Goal: Information Seeking & Learning: Learn about a topic

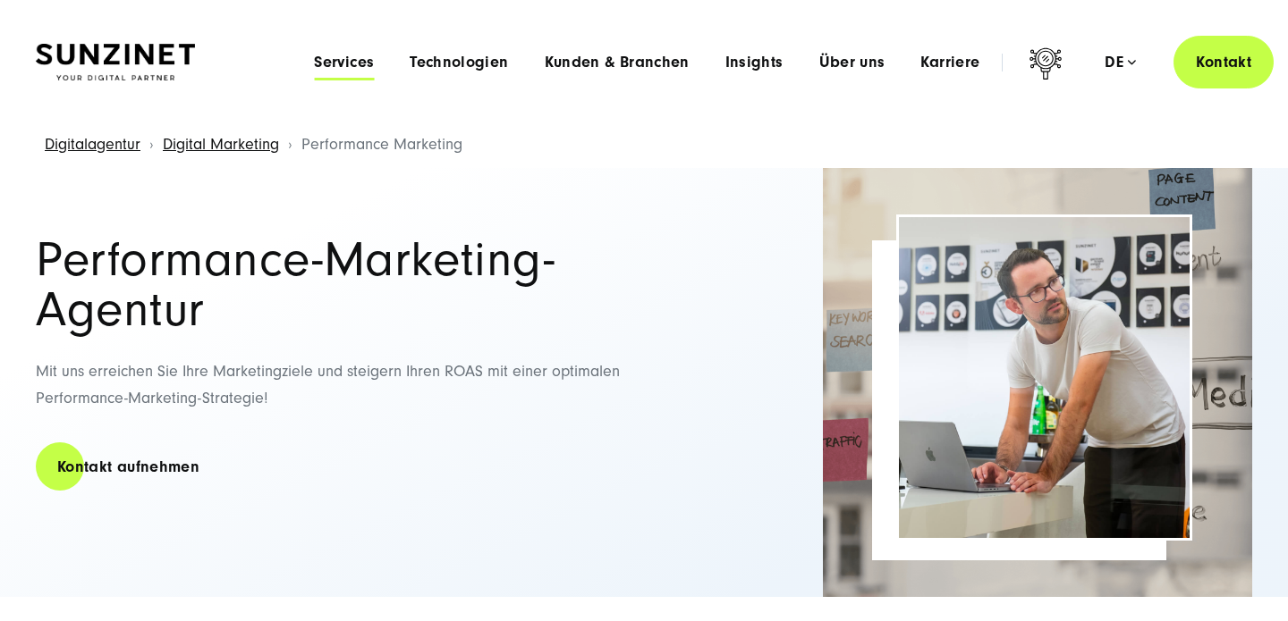
click at [358, 61] on span "Services" at bounding box center [344, 63] width 60 height 18
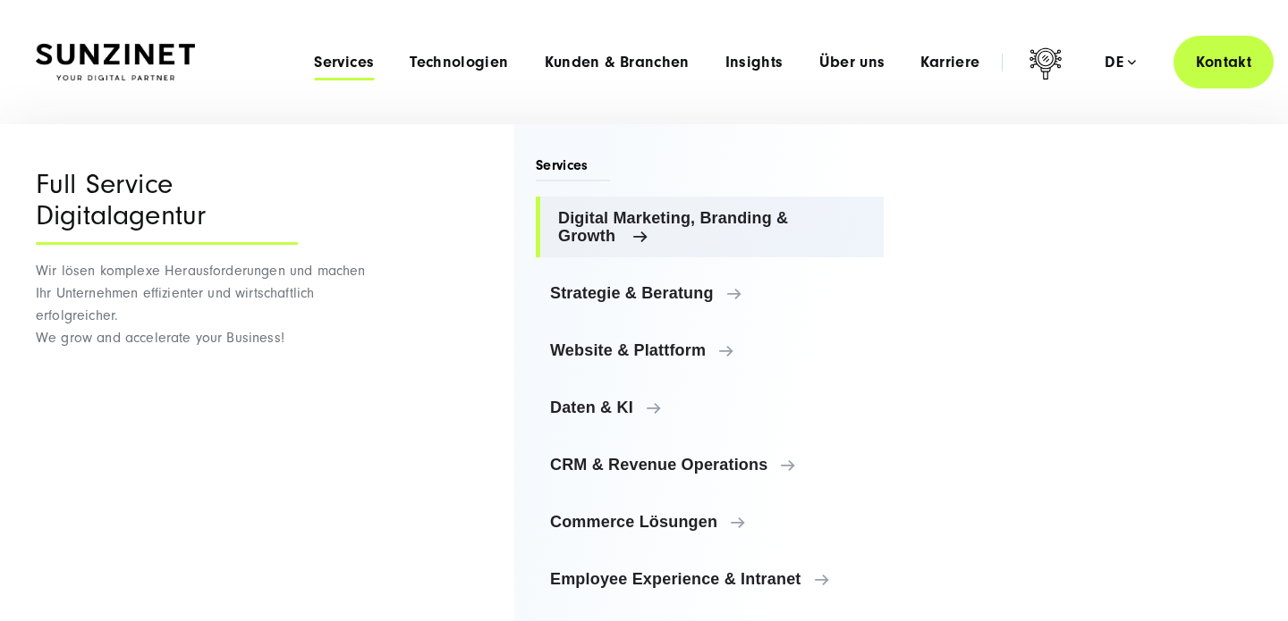
click at [620, 239] on span "Digital Marketing, Branding & Growth" at bounding box center [713, 227] width 311 height 36
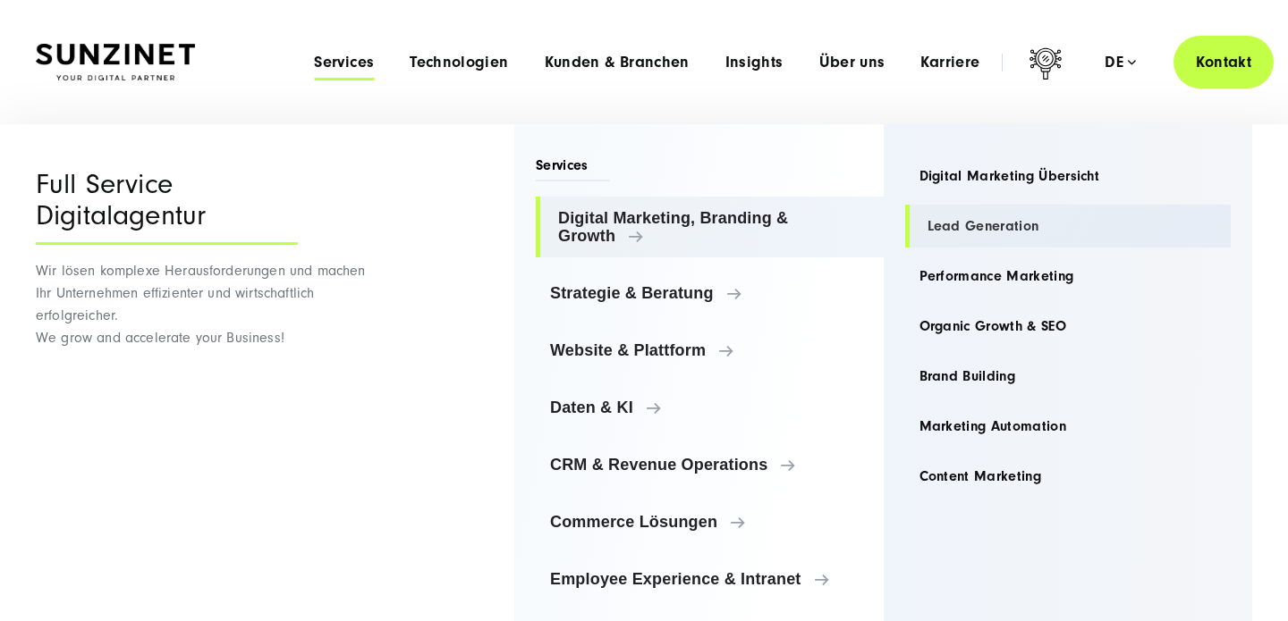
click at [947, 222] on link "Lead Generation" at bounding box center [1068, 226] width 326 height 43
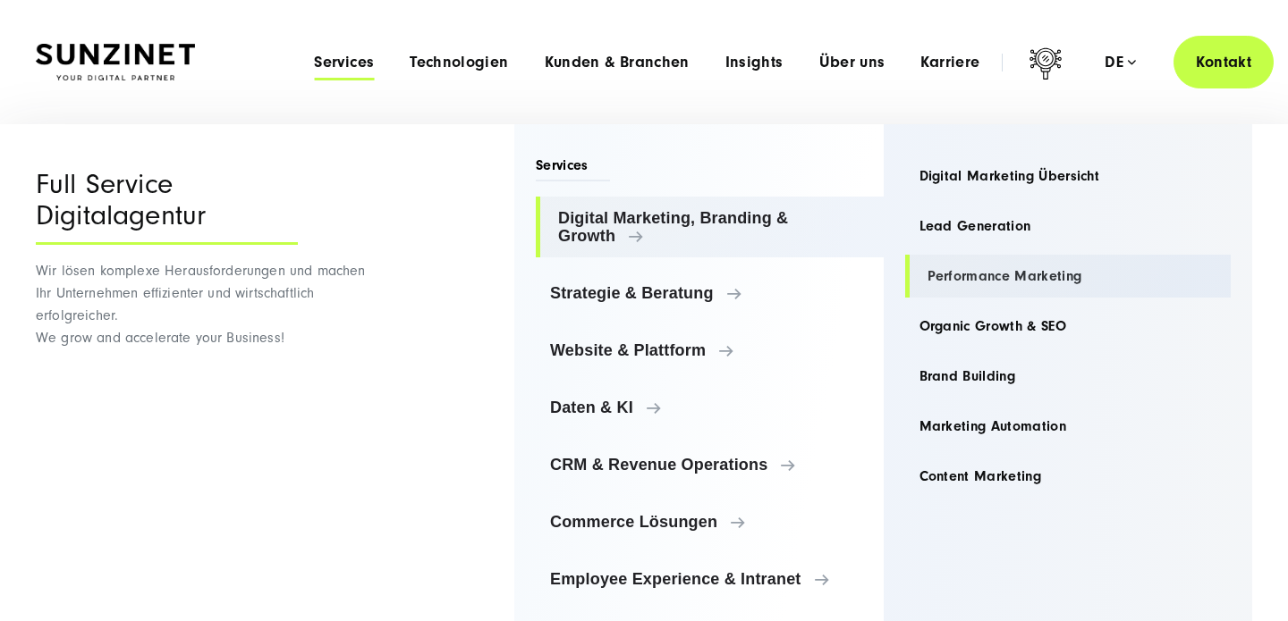
click at [983, 269] on link "Performance Marketing" at bounding box center [1068, 276] width 326 height 43
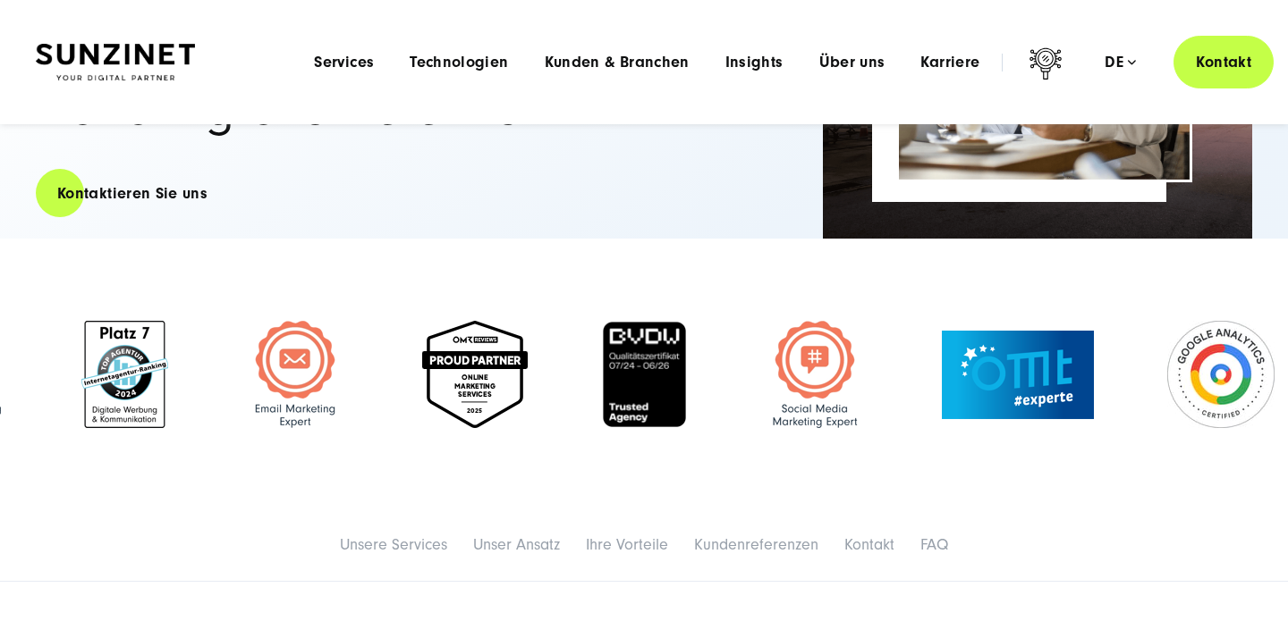
scroll to position [356, 0]
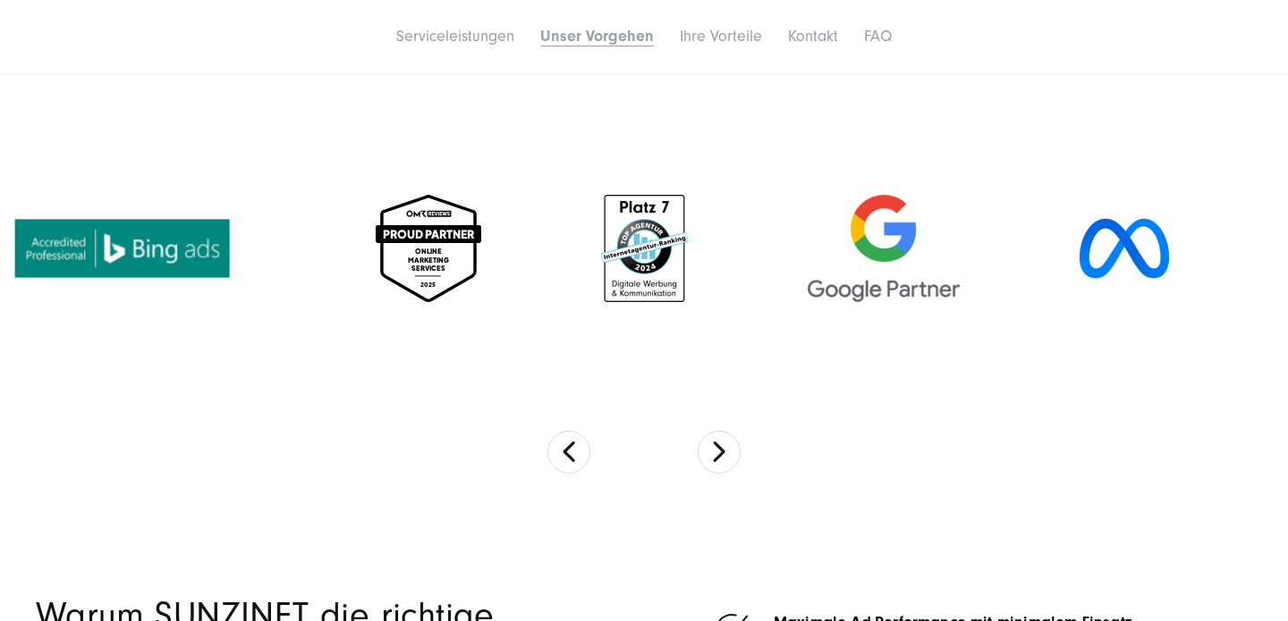
scroll to position [3106, 0]
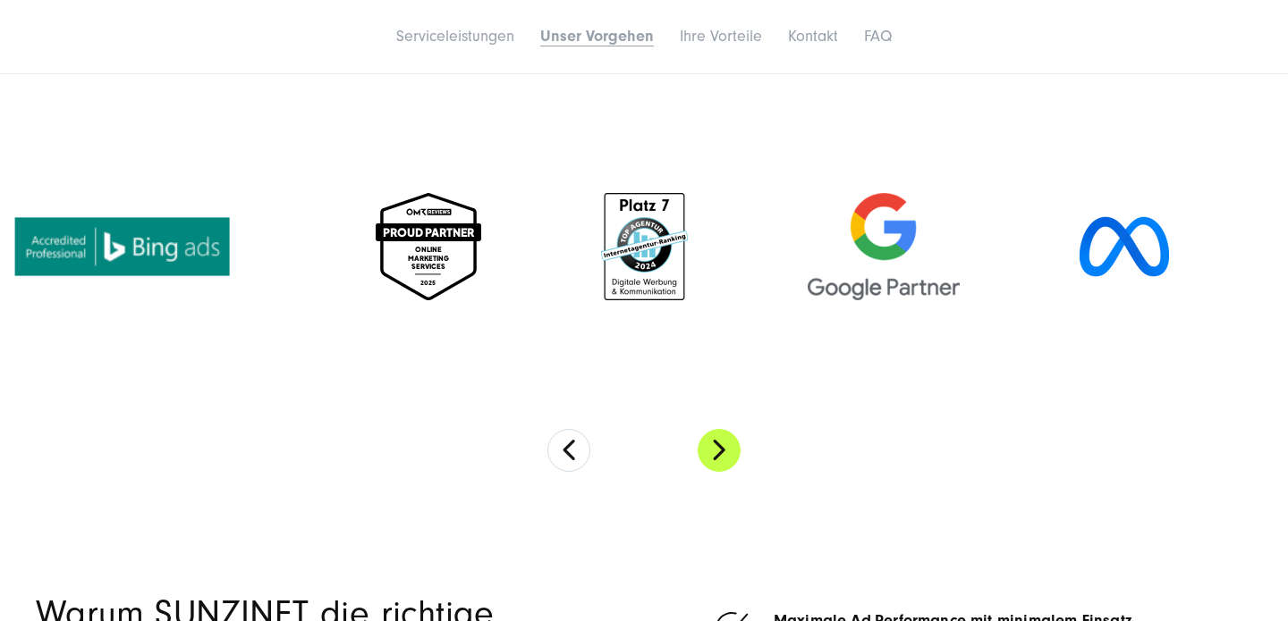
click at [717, 437] on button "Next" at bounding box center [718, 450] width 43 height 43
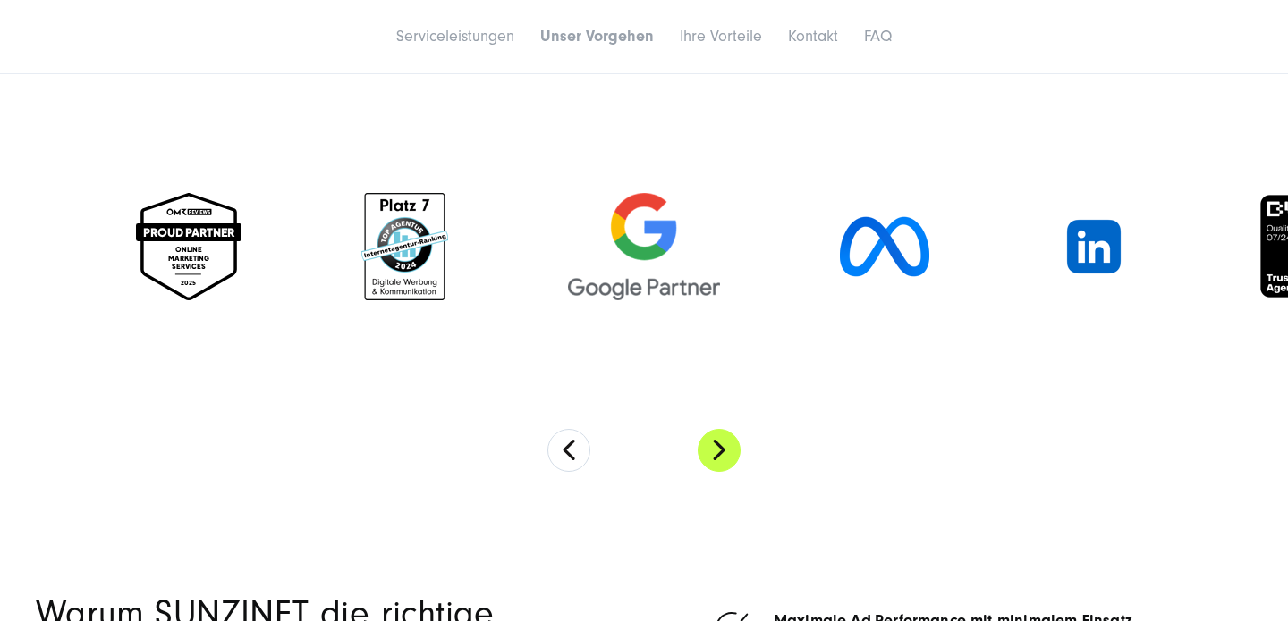
click at [717, 437] on button "Next" at bounding box center [718, 450] width 43 height 43
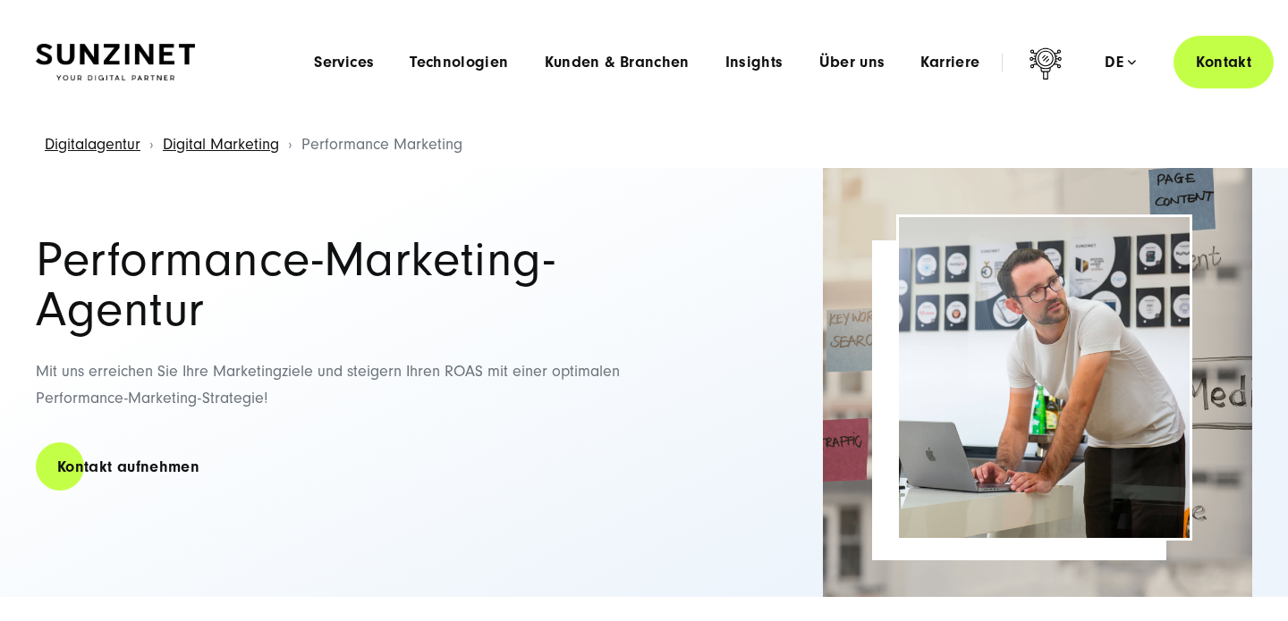
scroll to position [0, 0]
click at [643, 64] on span "Kunden & Branchen" at bounding box center [617, 63] width 145 height 18
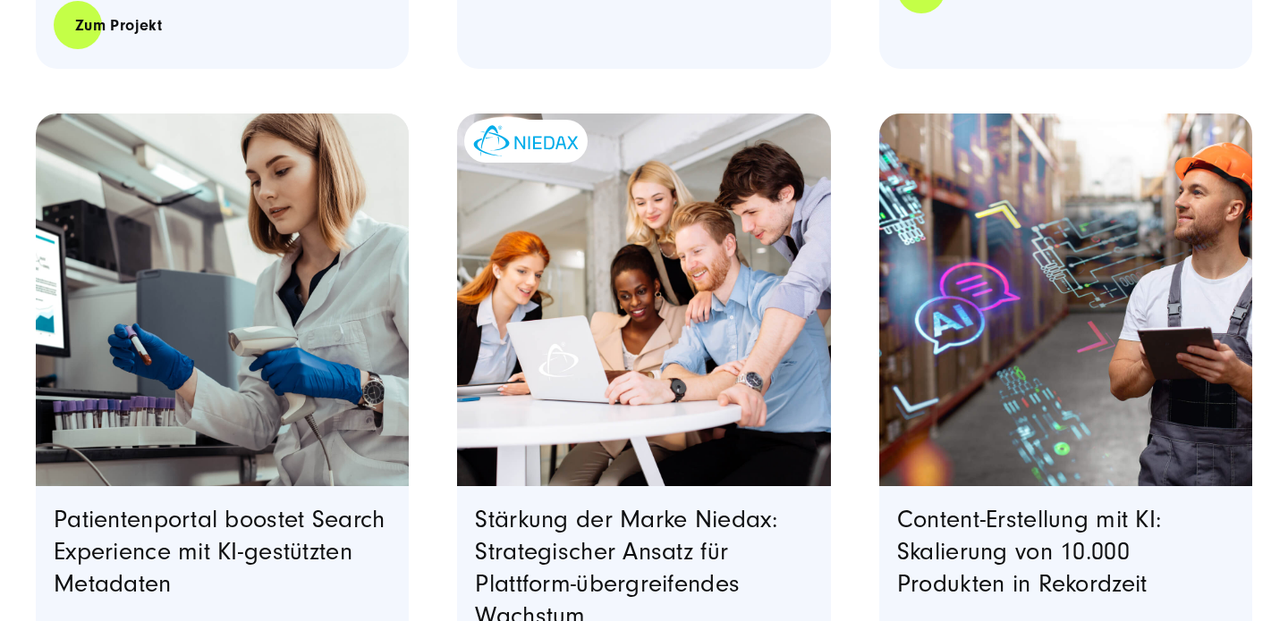
scroll to position [1372, 0]
click at [664, 380] on img "Featured image: Fünf junge Berufstätige sitzen lächelnd um einen Laptop herum u…" at bounding box center [643, 298] width 380 height 380
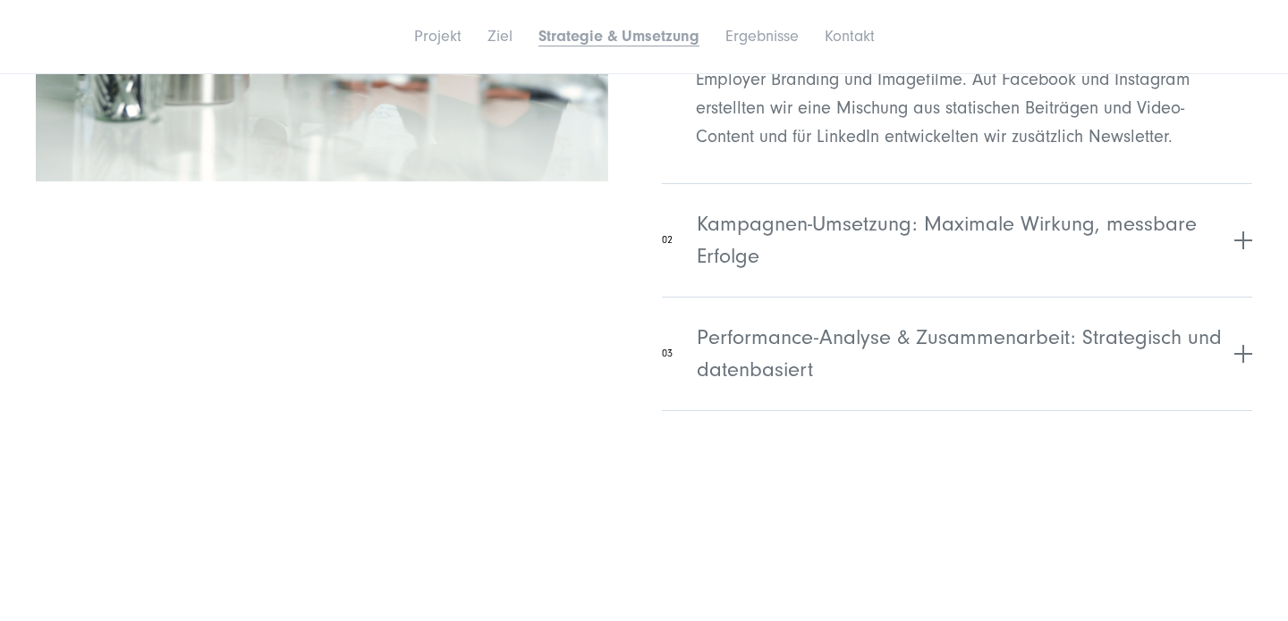
scroll to position [4557, 0]
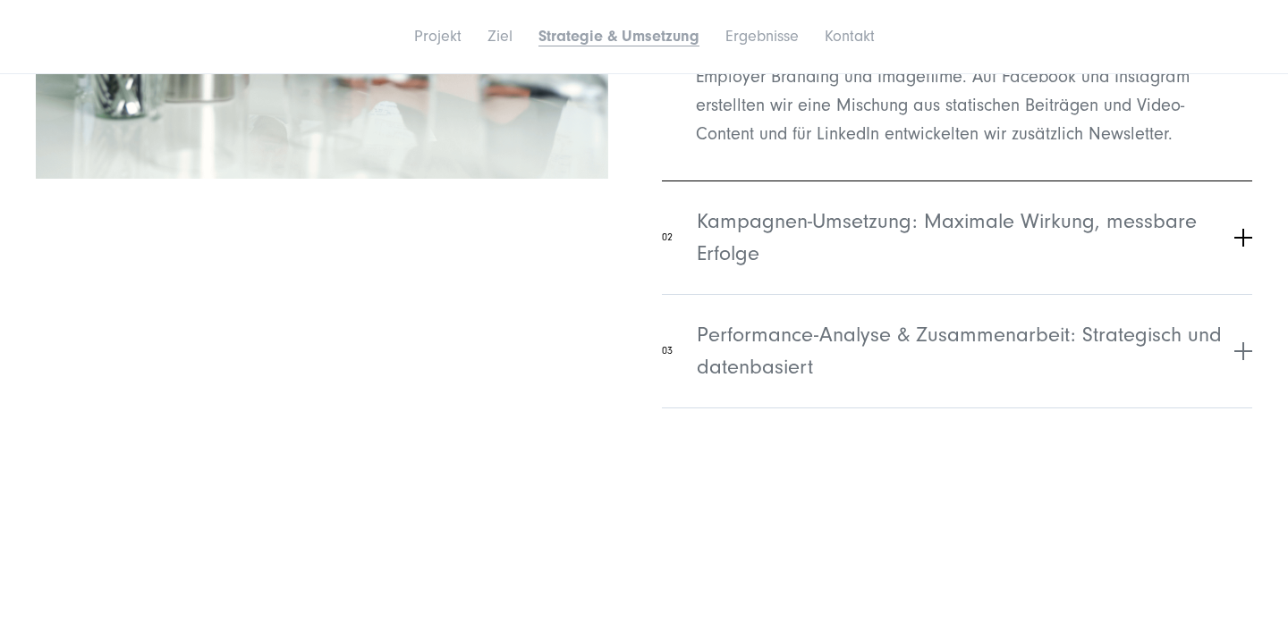
click at [1250, 228] on button "02 Kampagnen-Umsetzung: Maximale Wirkung, messbare Erfolge" at bounding box center [957, 238] width 590 height 114
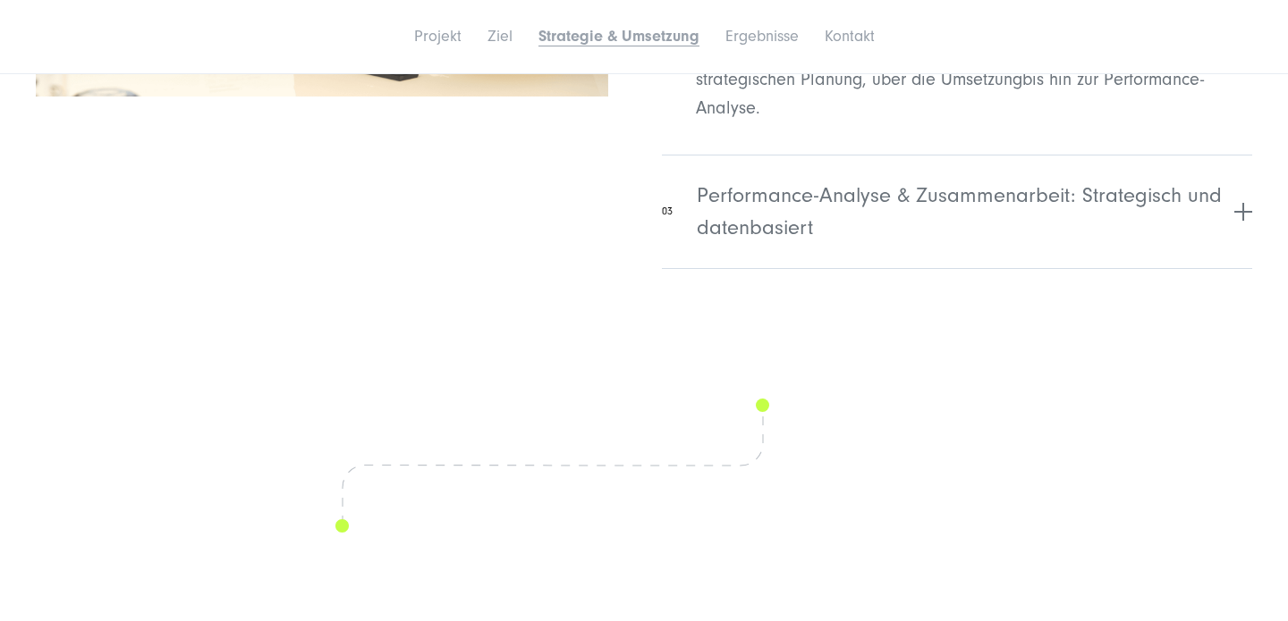
scroll to position [4641, 0]
click at [923, 190] on span "Performance-Analyse & Zusammenarbeit: Strategisch und datenbasiert" at bounding box center [963, 210] width 533 height 64
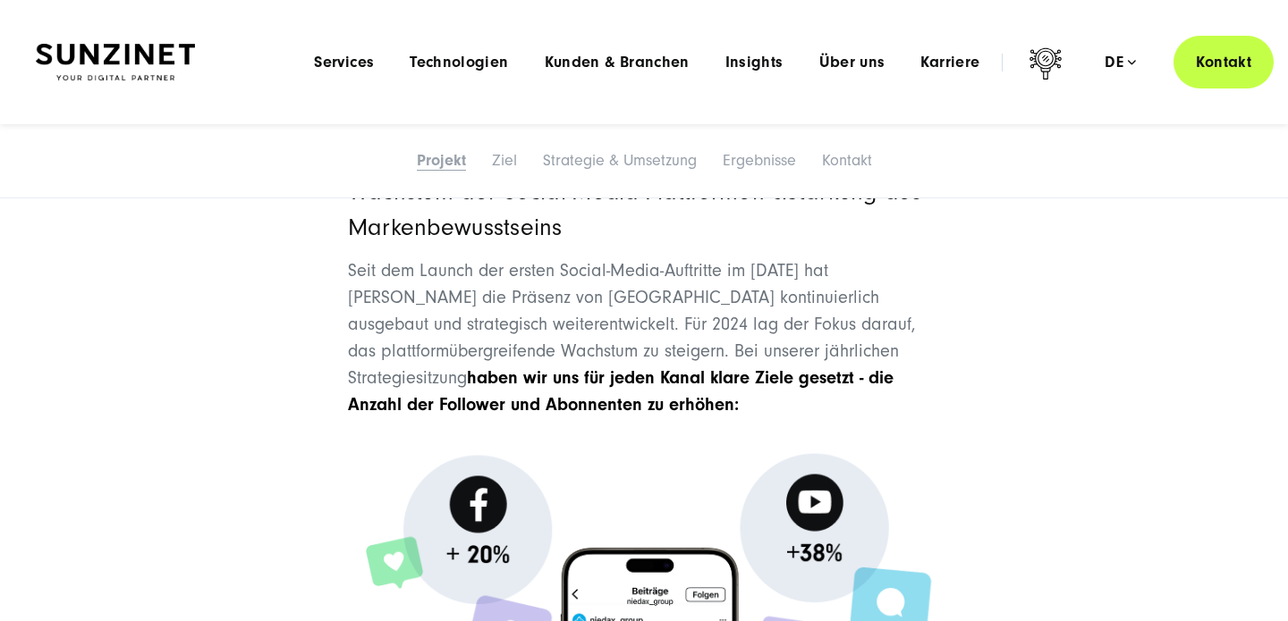
scroll to position [2403, 0]
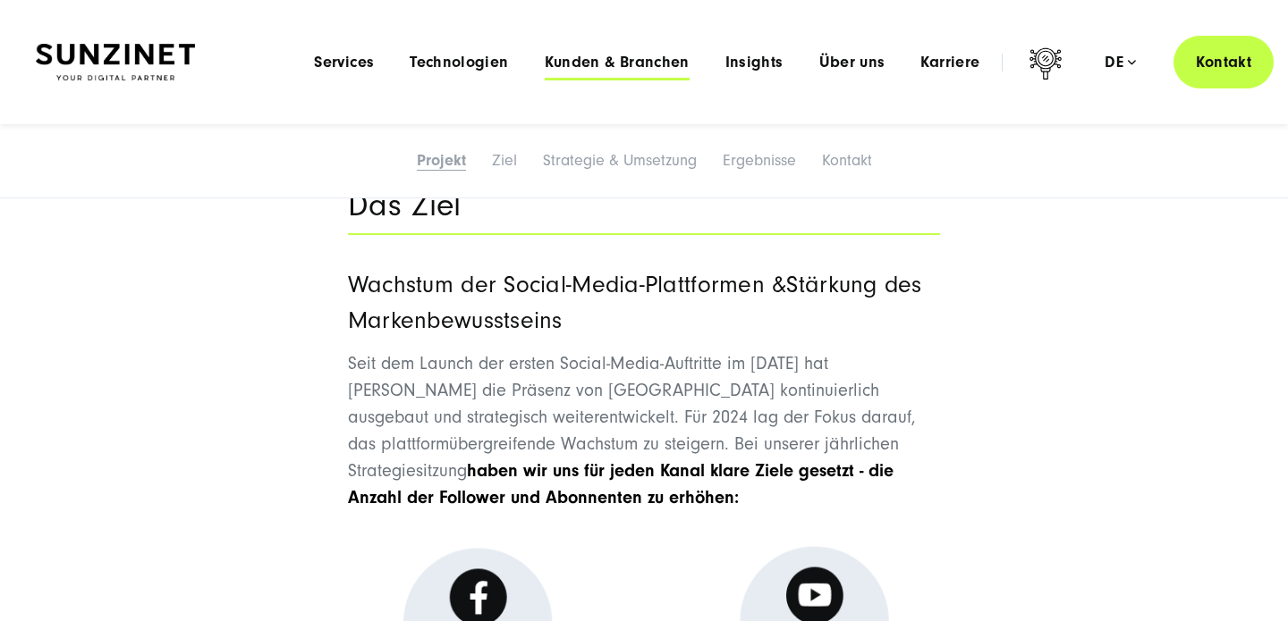
click at [651, 67] on span "Kunden & Branchen" at bounding box center [617, 63] width 145 height 18
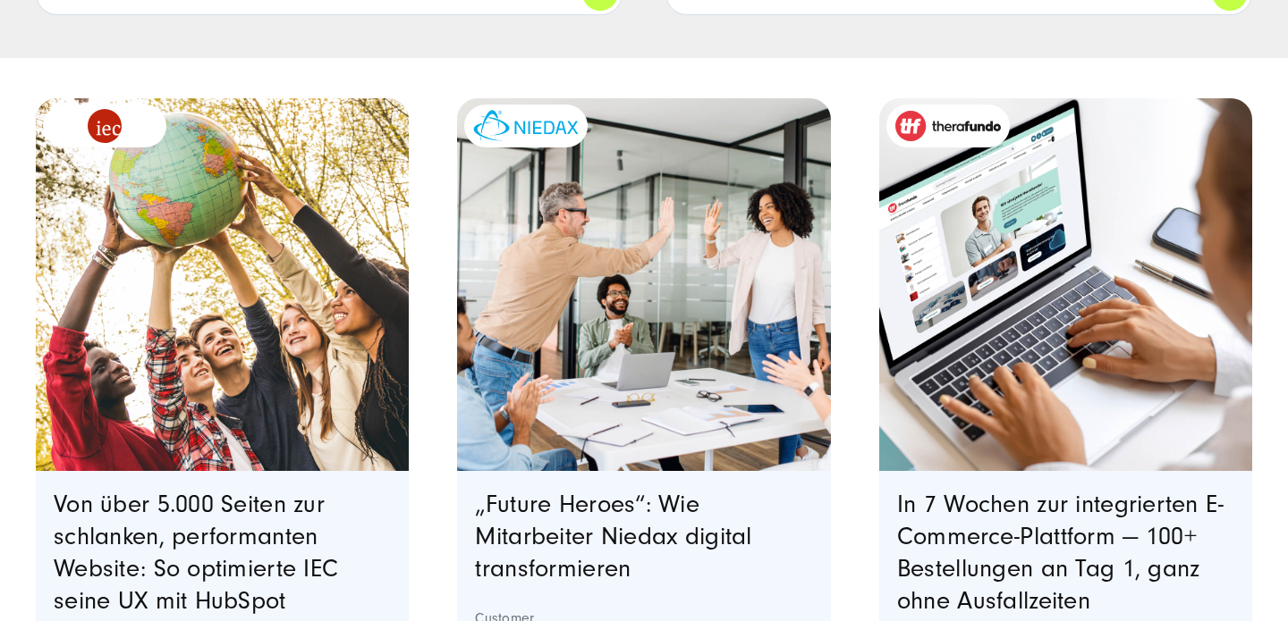
scroll to position [492, 0]
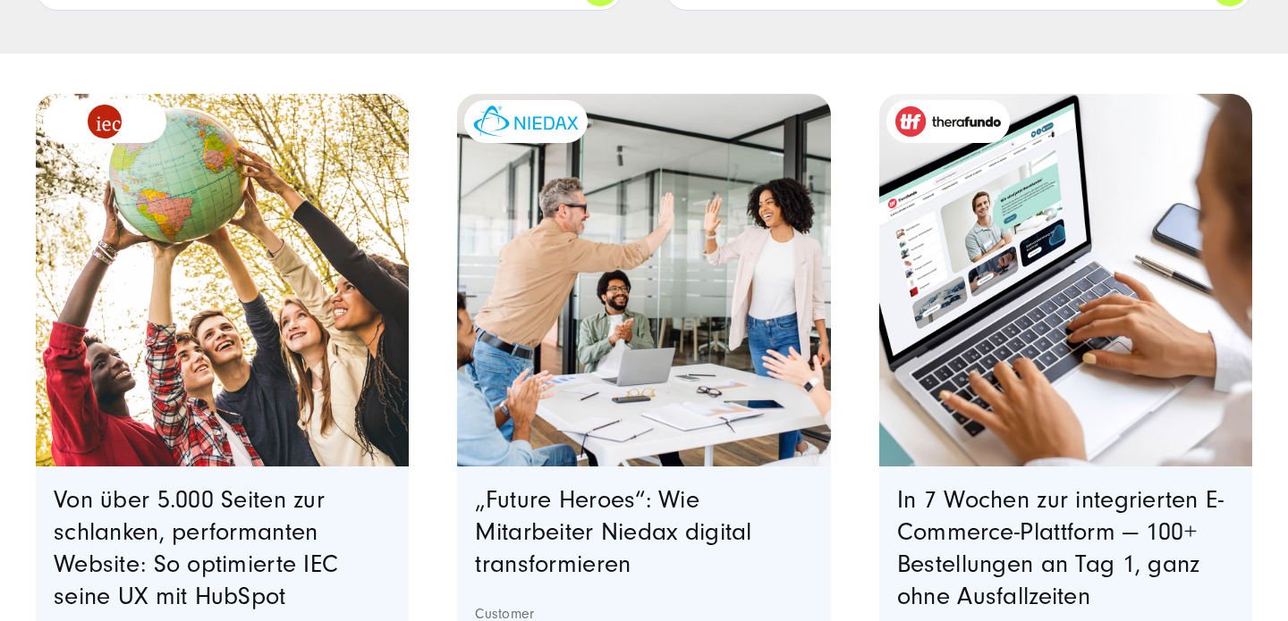
click at [635, 304] on img "Featured image: eine Gruppe von Kollegen in einer modernen Büroumgebung, die ei…" at bounding box center [643, 280] width 380 height 380
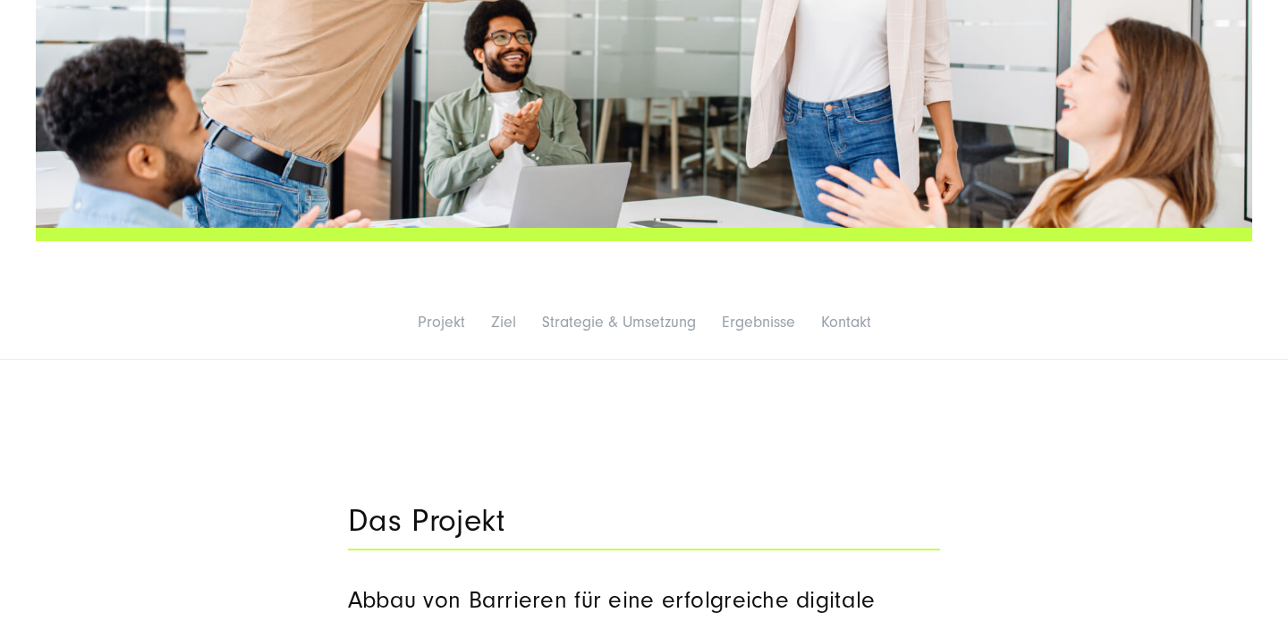
scroll to position [785, 0]
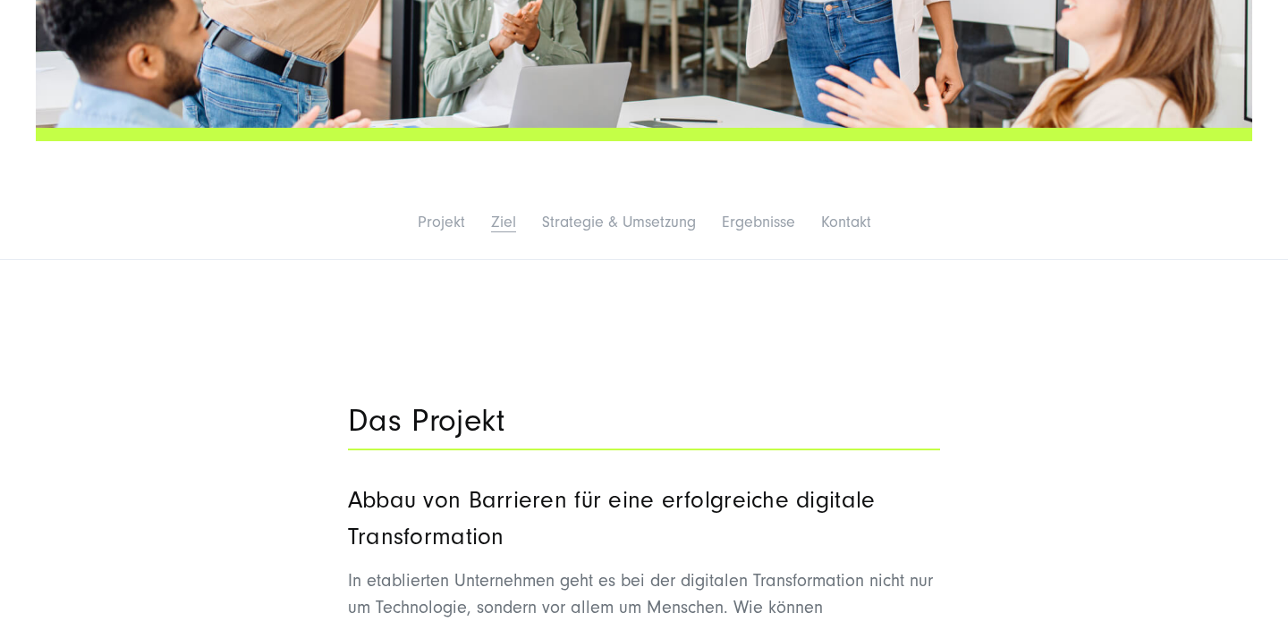
click at [507, 225] on link "Ziel" at bounding box center [503, 222] width 25 height 19
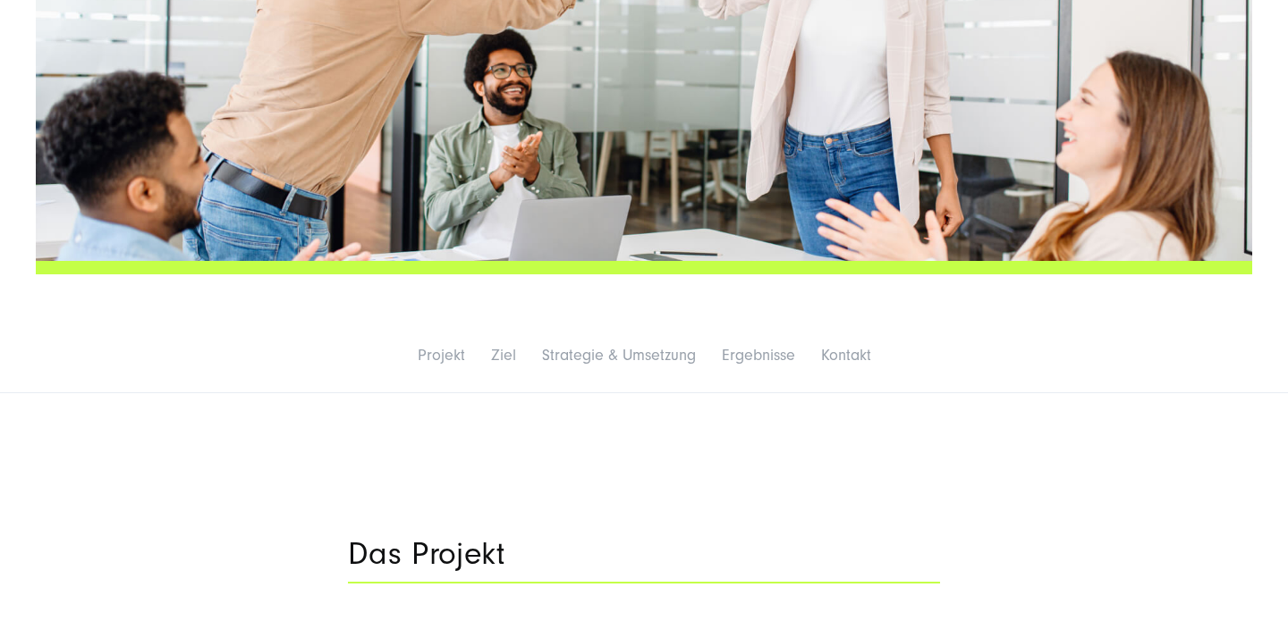
scroll to position [679, 0]
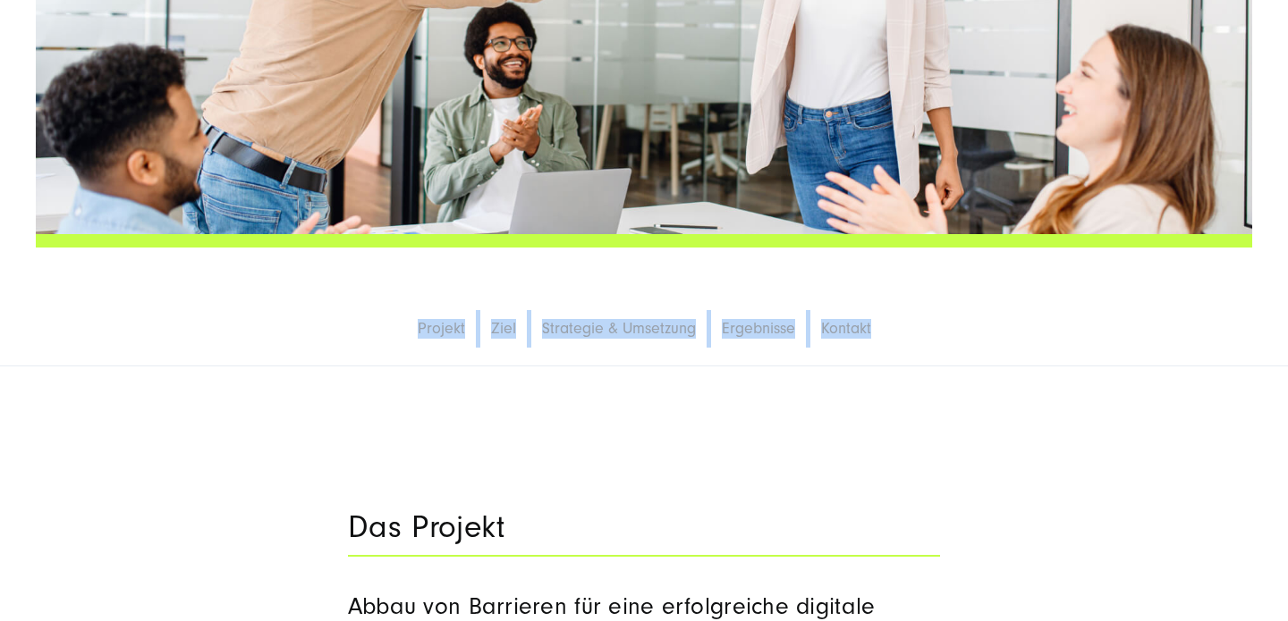
drag, startPoint x: 528, startPoint y: 355, endPoint x: 998, endPoint y: 373, distance: 469.8
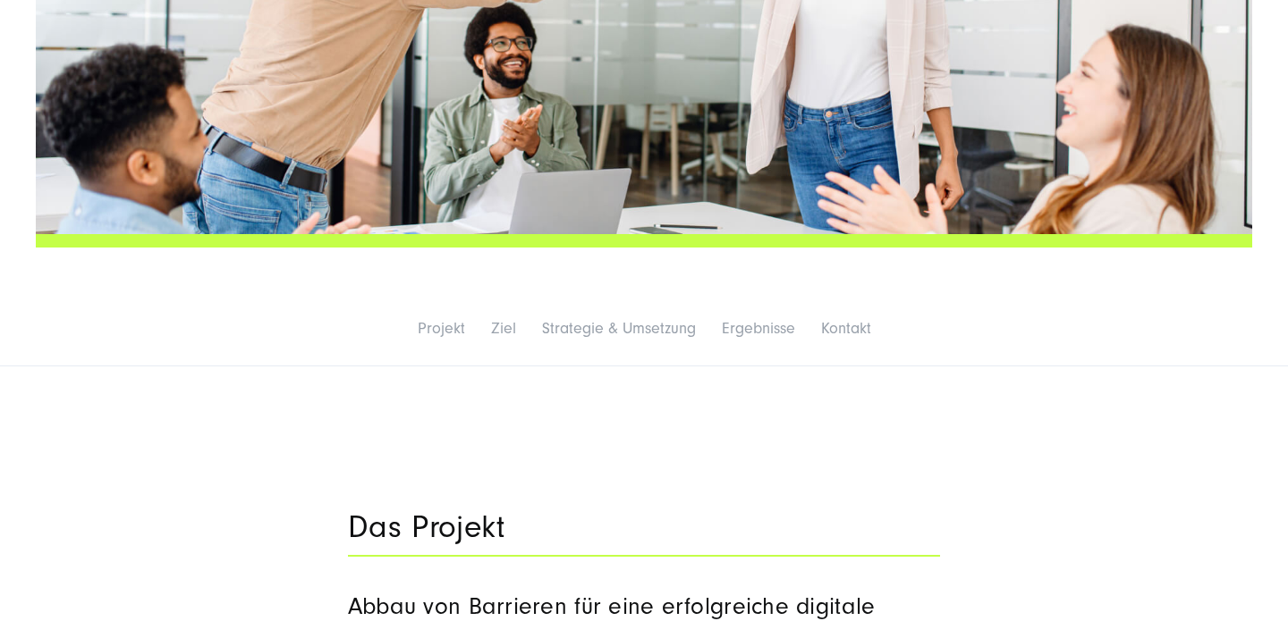
click at [944, 354] on div "Projekt Projekt Ziel Strategie & Umsetzung Ergebnisse Kontakt" at bounding box center [644, 329] width 1288 height 74
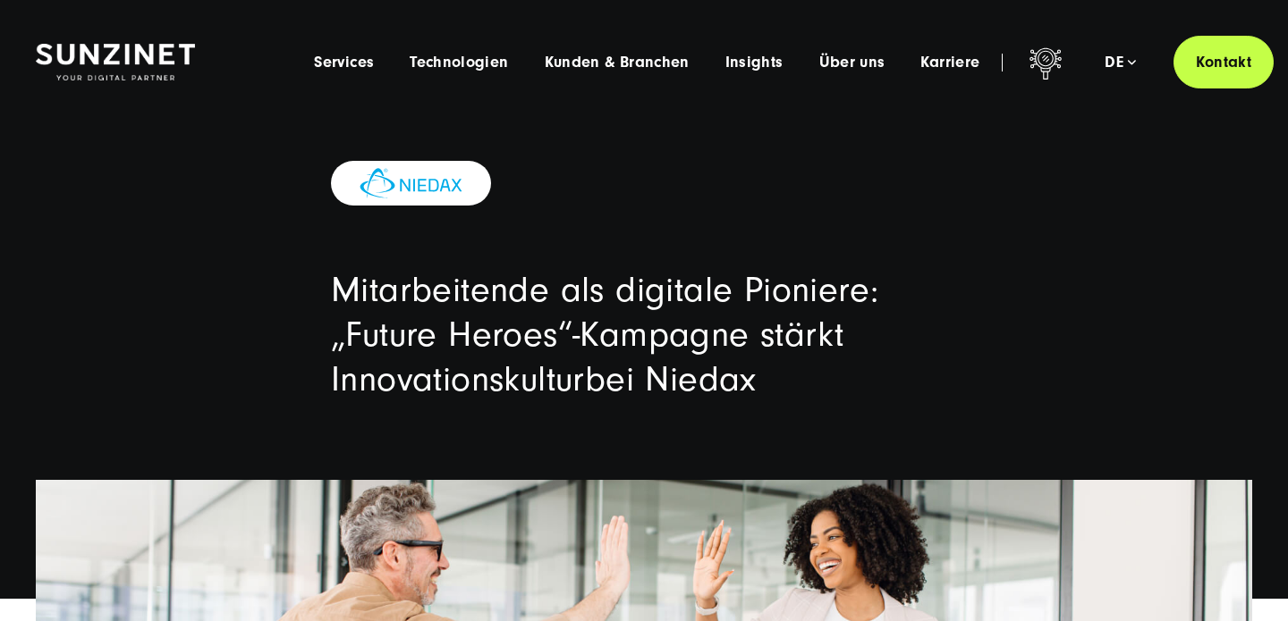
scroll to position [0, 0]
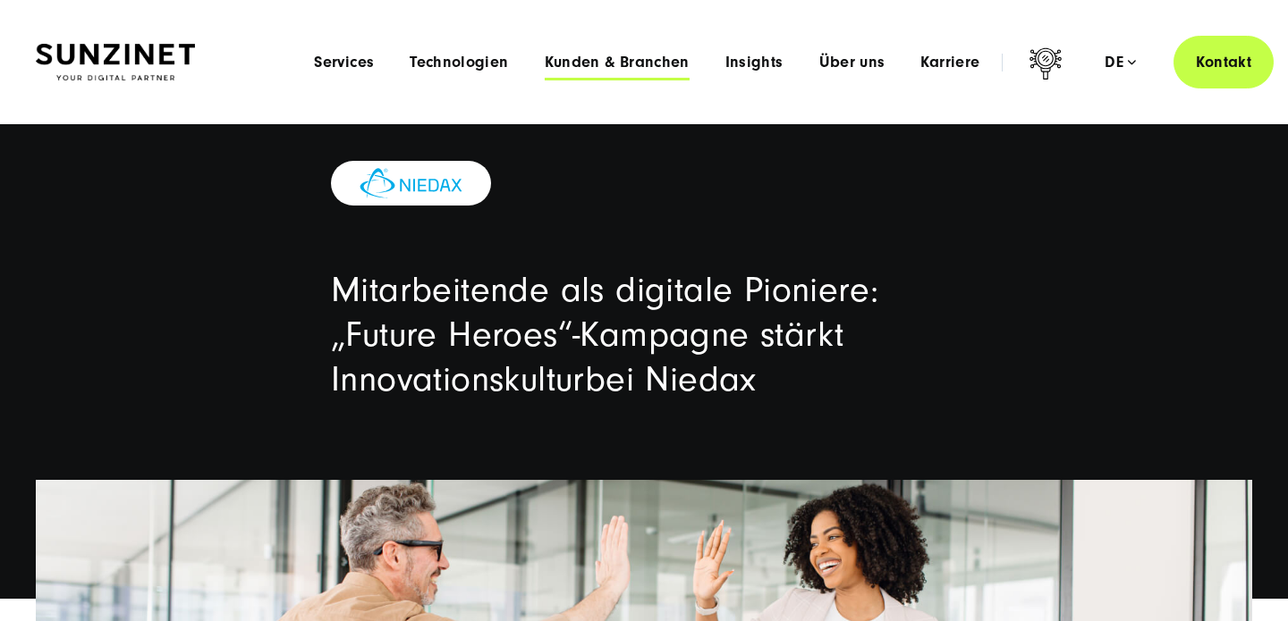
click at [613, 57] on span "Kunden & Branchen" at bounding box center [617, 63] width 145 height 18
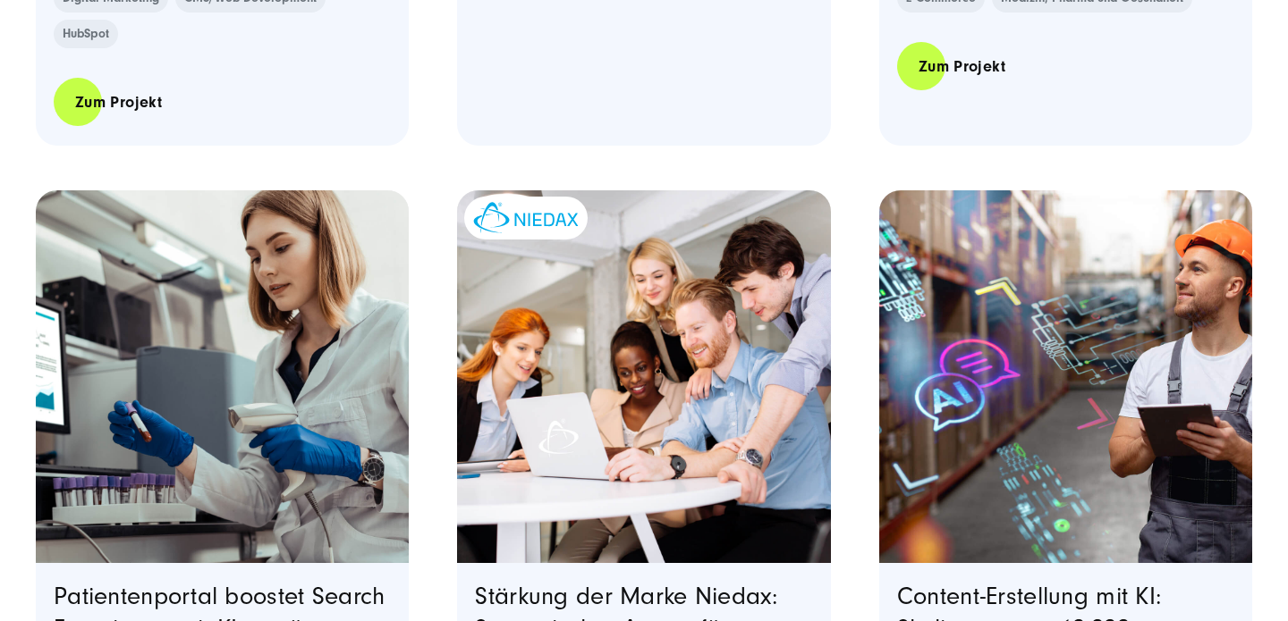
scroll to position [1367, 0]
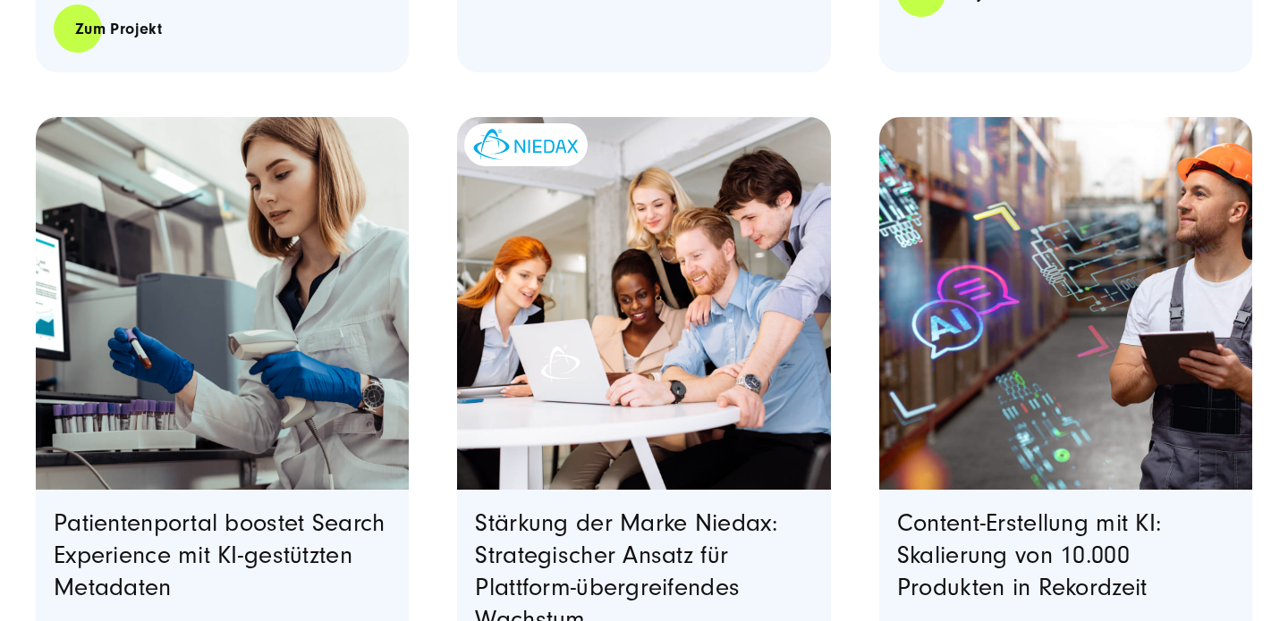
click at [1046, 377] on img "Featured image: Ein Lagerarbeiter mit weißem Shirt, grauer Latzhose und orangef…" at bounding box center [1065, 303] width 380 height 380
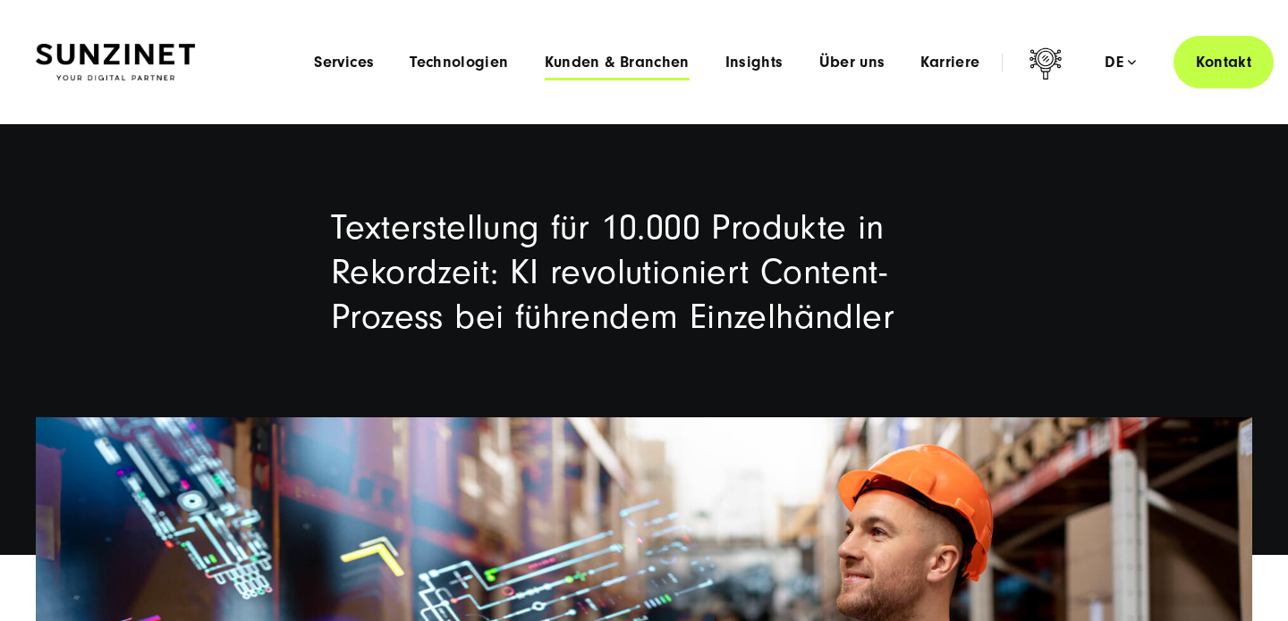
click at [625, 64] on span "Kunden & Branchen" at bounding box center [617, 63] width 145 height 18
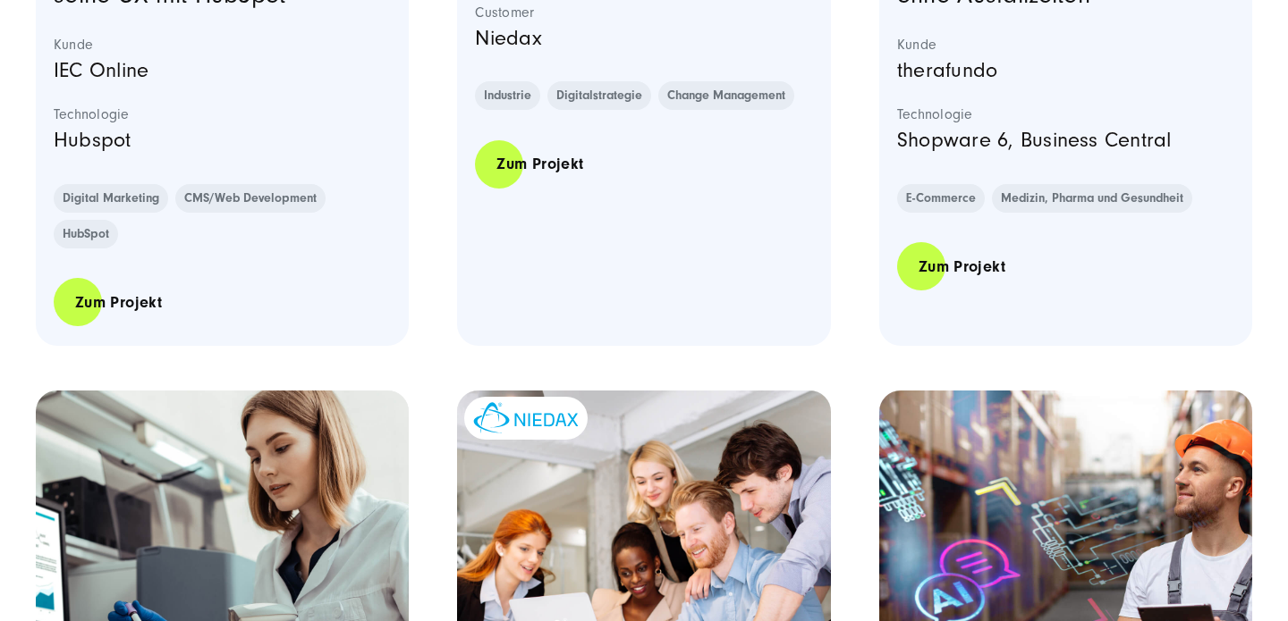
scroll to position [1323, 0]
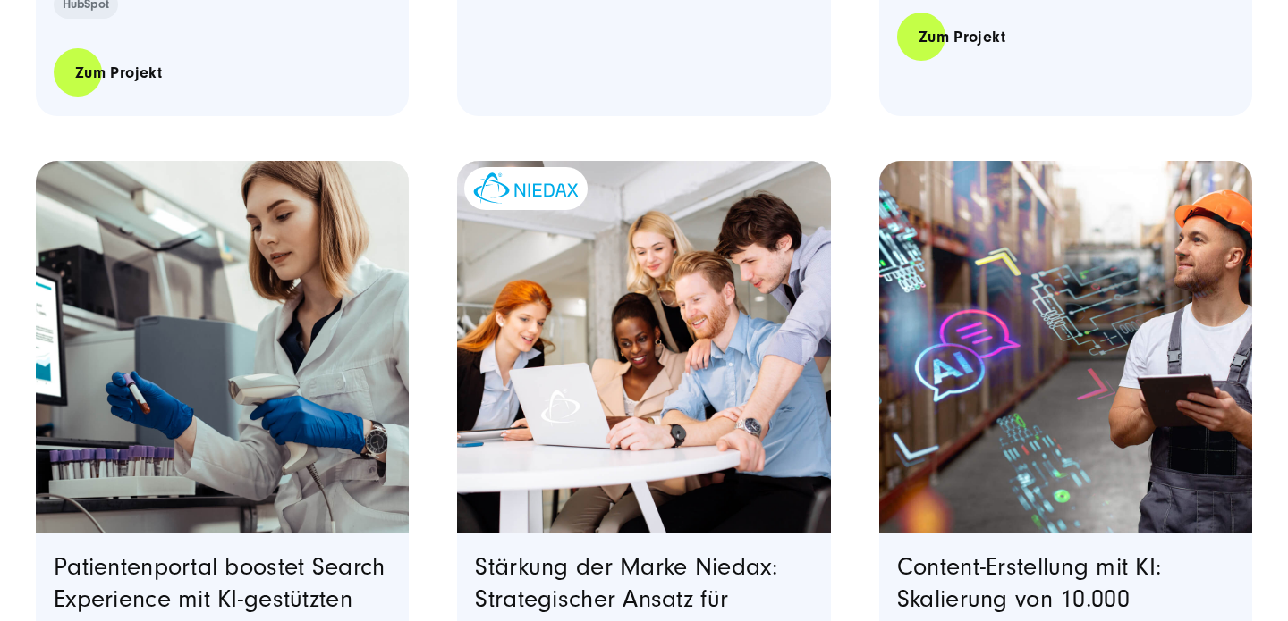
click at [276, 407] on img "Featured image: Die Person im weißen Labormantel arbeitet in einem Labor und hä…" at bounding box center [222, 346] width 380 height 380
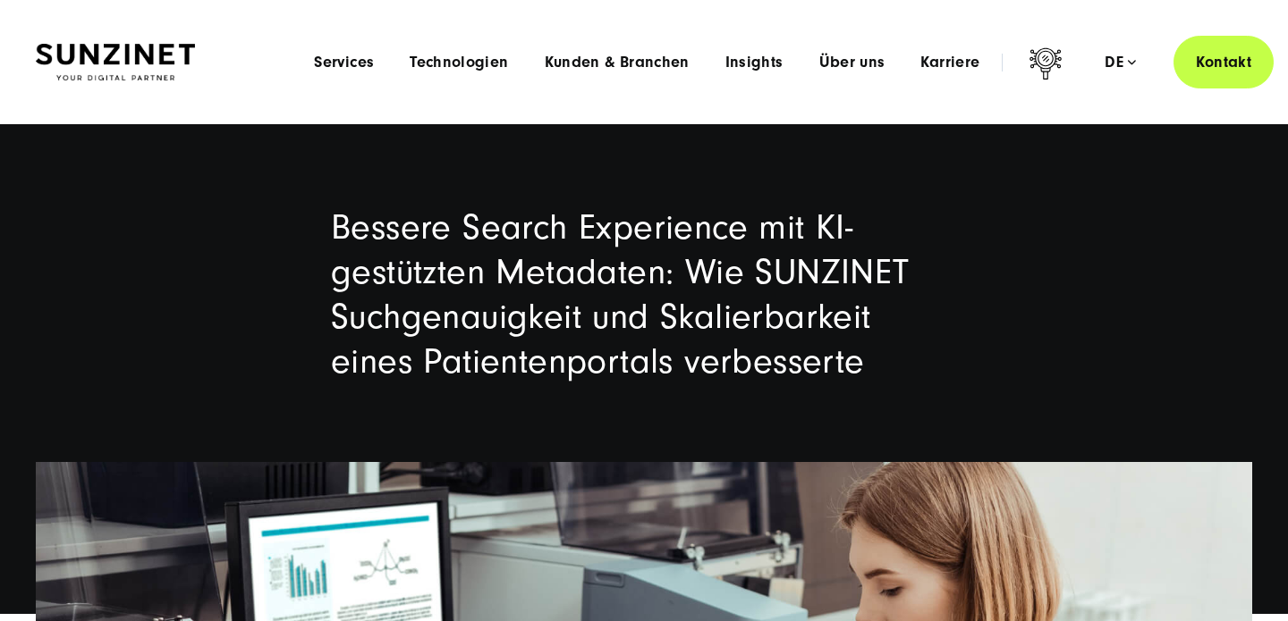
click at [647, 50] on div "Menu Services Menu Full Service Digitalagentur Wir lösen komplexe Herausforderu…" at bounding box center [784, 62] width 977 height 53
click at [649, 57] on span "Kunden & Branchen" at bounding box center [617, 63] width 145 height 18
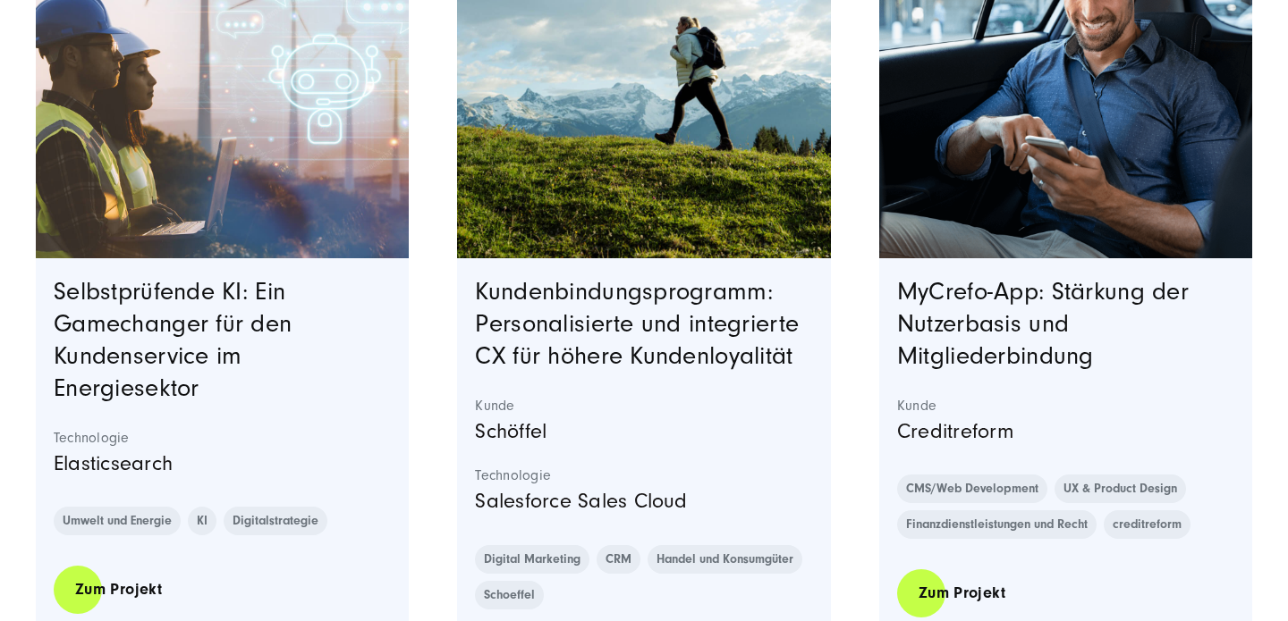
scroll to position [2505, 0]
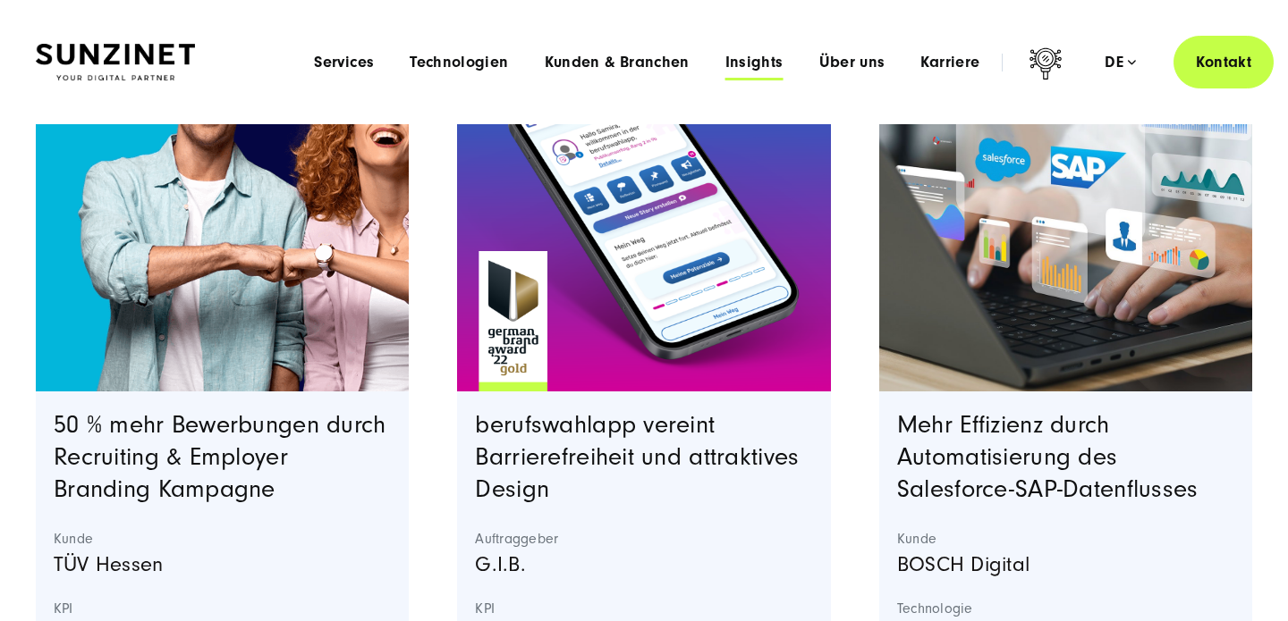
click at [758, 57] on span "Insights" at bounding box center [754, 63] width 58 height 18
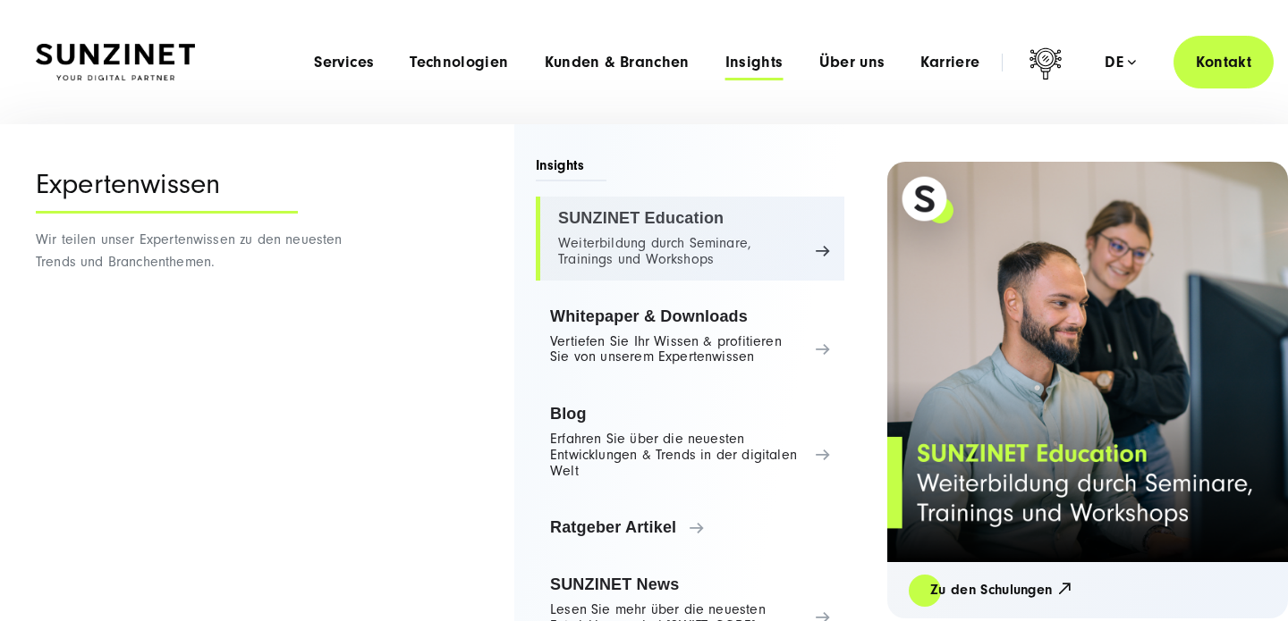
click at [767, 263] on link "SUNZINET Education Weiterbildung durch Seminare, Trainings und Workshops" at bounding box center [690, 239] width 309 height 84
